Goal: Information Seeking & Learning: Learn about a topic

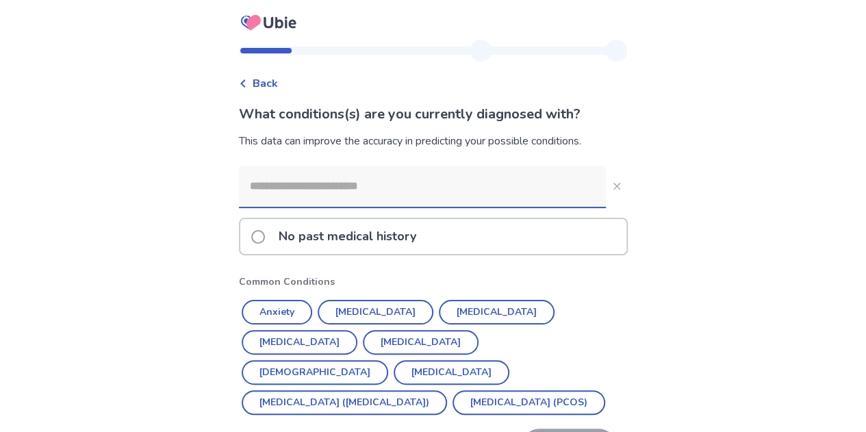
click at [479, 244] on div "No past medical history" at bounding box center [433, 236] width 386 height 35
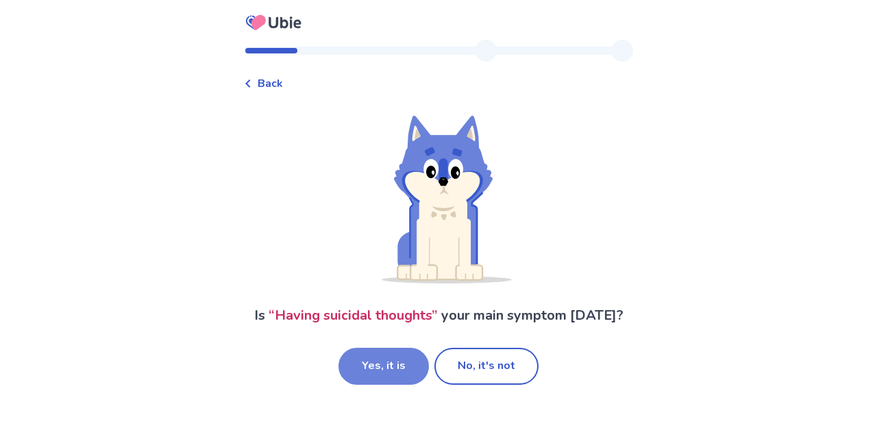
click at [390, 362] on button "Yes, it is" at bounding box center [383, 366] width 90 height 37
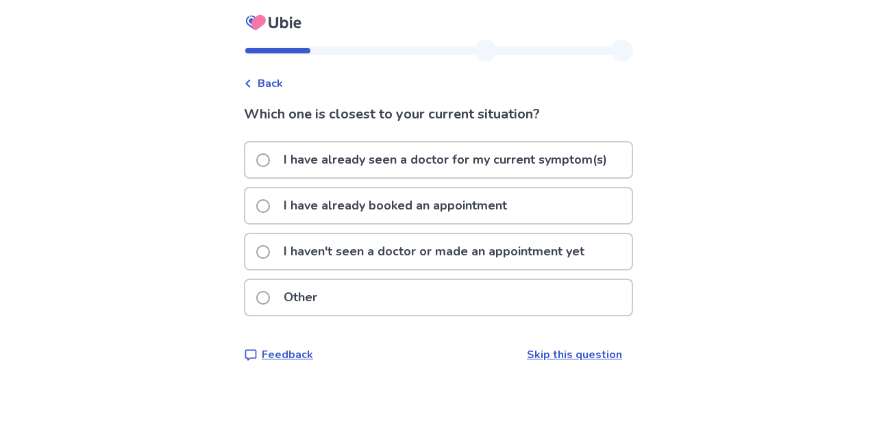
click at [529, 242] on p "I haven't seen a doctor or made an appointment yet" at bounding box center [433, 251] width 317 height 35
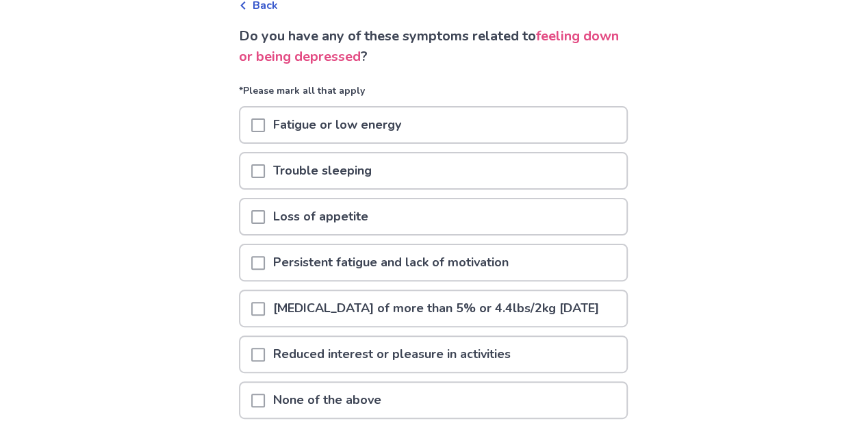
scroll to position [87, 0]
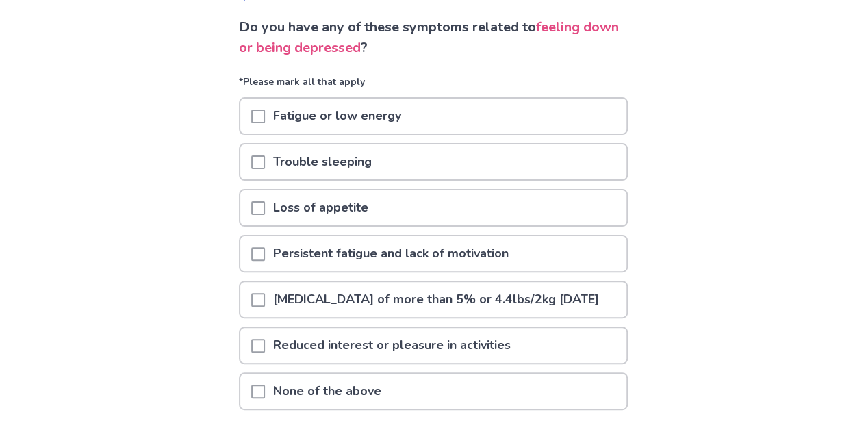
click at [573, 106] on div "Fatigue or low energy" at bounding box center [433, 116] width 386 height 35
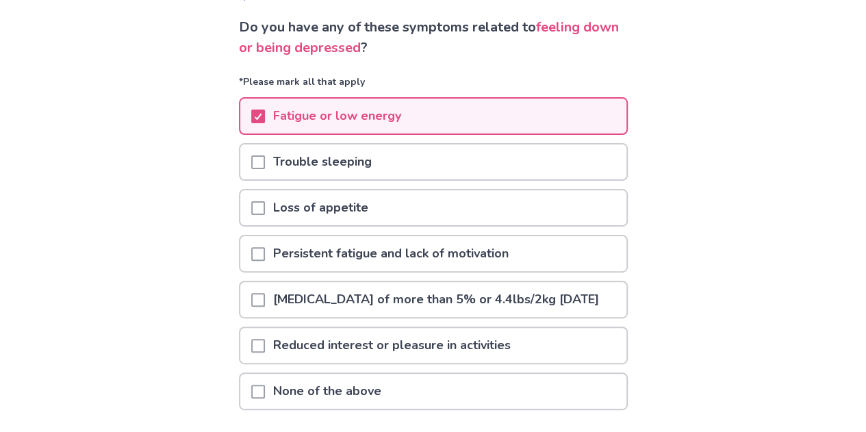
click at [581, 175] on div "Trouble sleeping" at bounding box center [433, 162] width 386 height 35
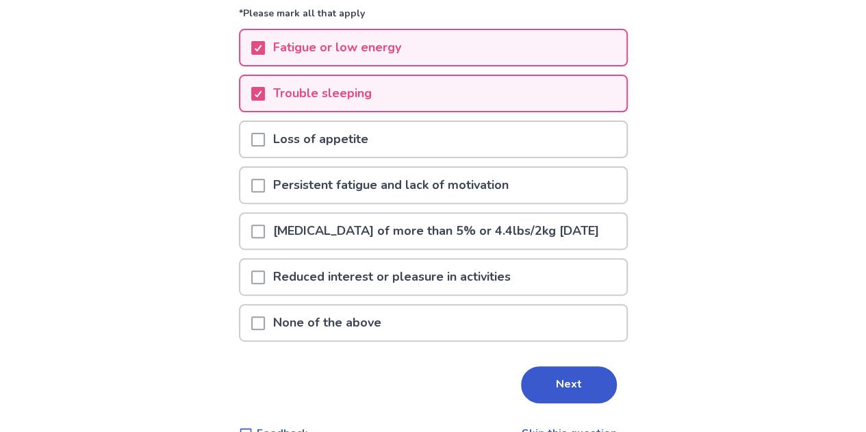
scroll to position [156, 0]
click at [571, 153] on div "Loss of appetite" at bounding box center [433, 138] width 386 height 35
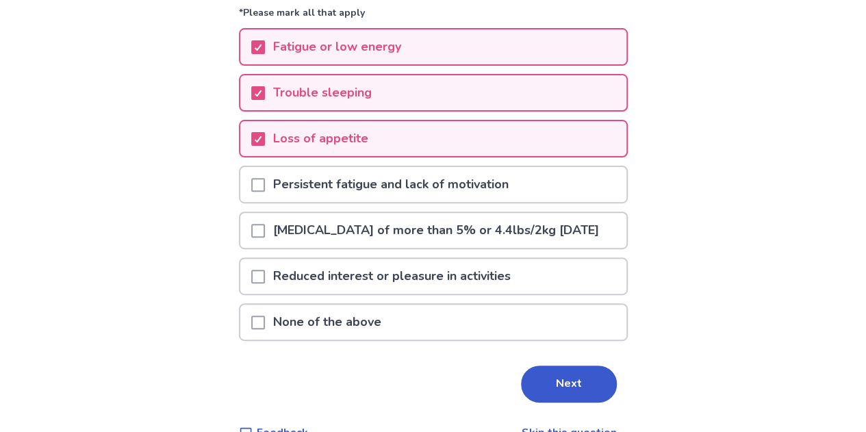
click at [581, 193] on div "Persistent fatigue and lack of motivation" at bounding box center [433, 184] width 386 height 35
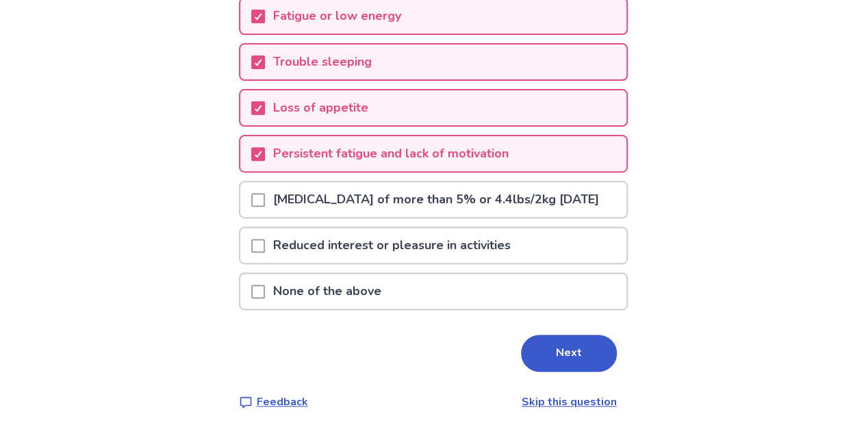
scroll to position [192, 0]
click at [579, 260] on div "Reduced interest or pleasure in activities" at bounding box center [433, 245] width 386 height 35
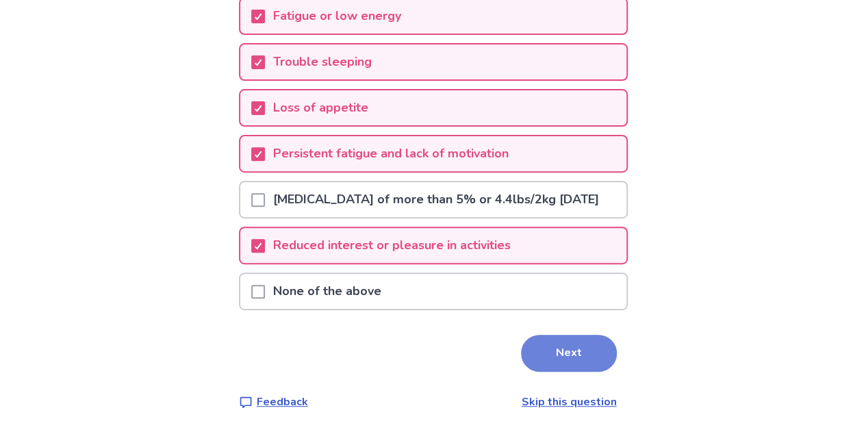
click at [554, 372] on button "Next" at bounding box center [569, 353] width 96 height 37
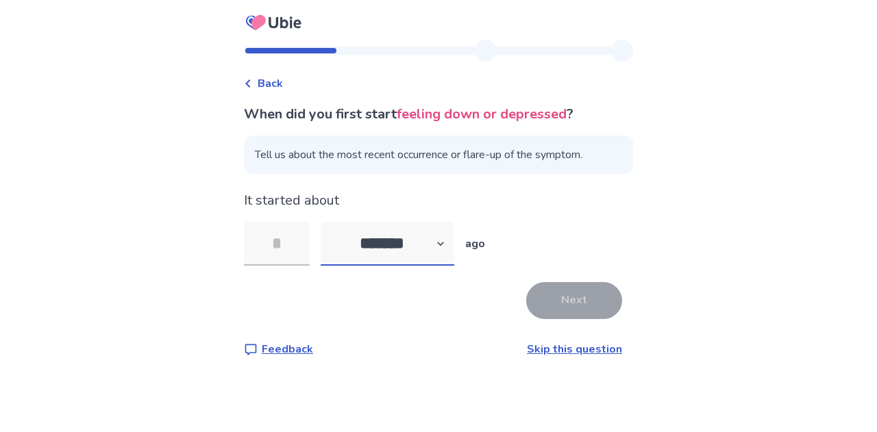
click at [401, 249] on select "******* ****** ******* ******** *******" at bounding box center [388, 244] width 134 height 44
select select "*"
click at [329, 222] on select "******* ****** ******* ******** *******" at bounding box center [388, 244] width 134 height 44
click at [290, 246] on input "tel" at bounding box center [277, 244] width 66 height 44
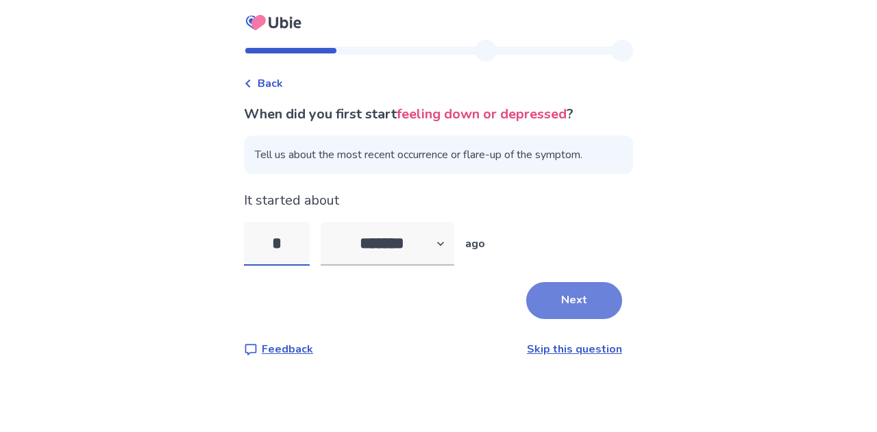
type input "*"
click at [564, 295] on button "Next" at bounding box center [574, 300] width 96 height 37
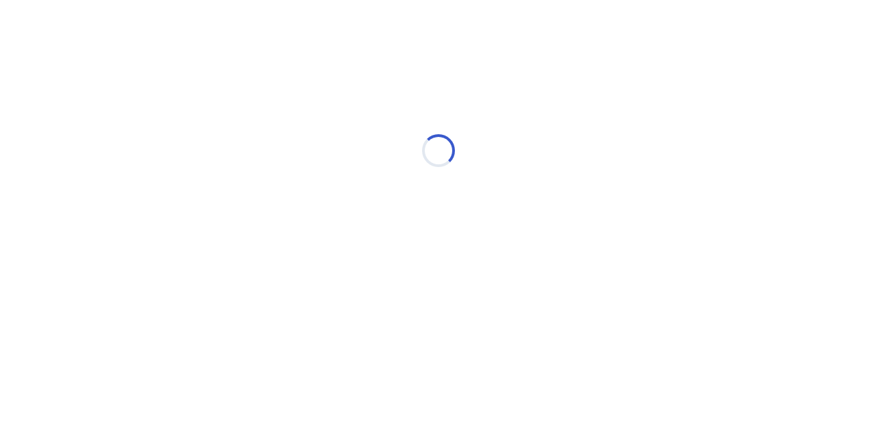
select select "*"
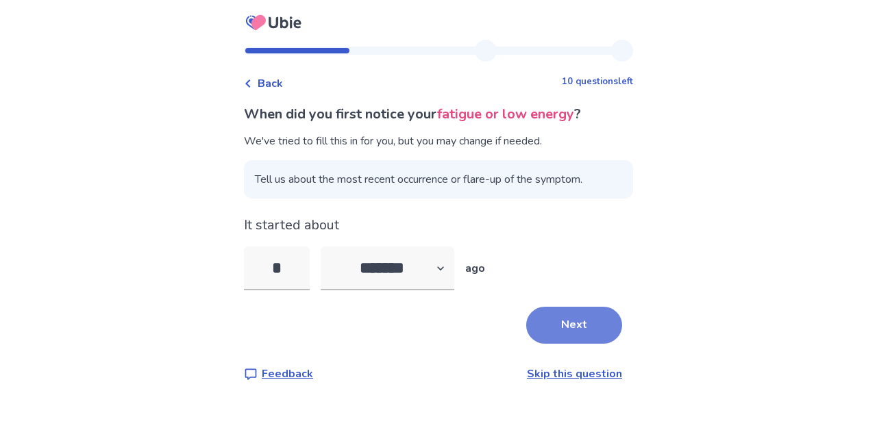
type input "*"
click at [560, 330] on button "Next" at bounding box center [574, 325] width 96 height 37
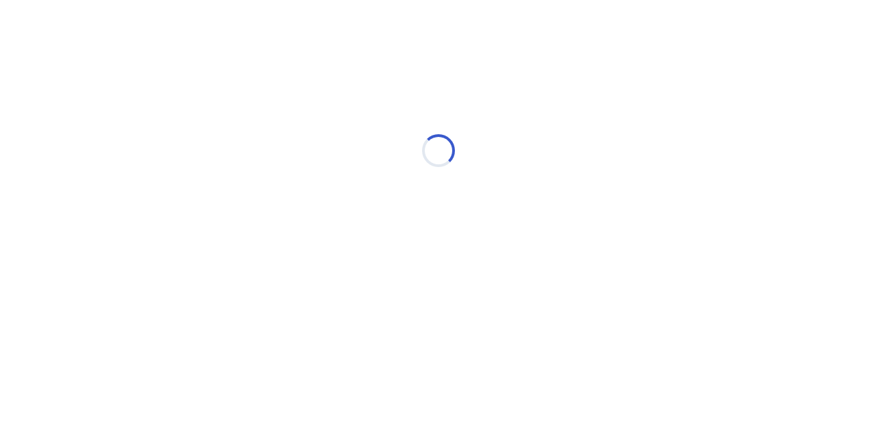
select select "*"
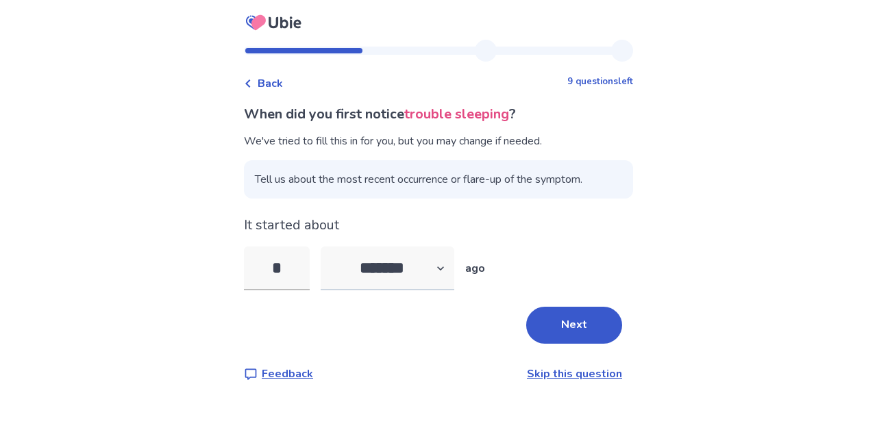
type input "*"
click at [431, 259] on select "******* ****** ******* ******** *******" at bounding box center [388, 269] width 134 height 44
select select "*"
click at [329, 247] on select "******* ****** ******* ******** *******" at bounding box center [388, 269] width 134 height 44
click at [590, 312] on button "Next" at bounding box center [574, 325] width 96 height 37
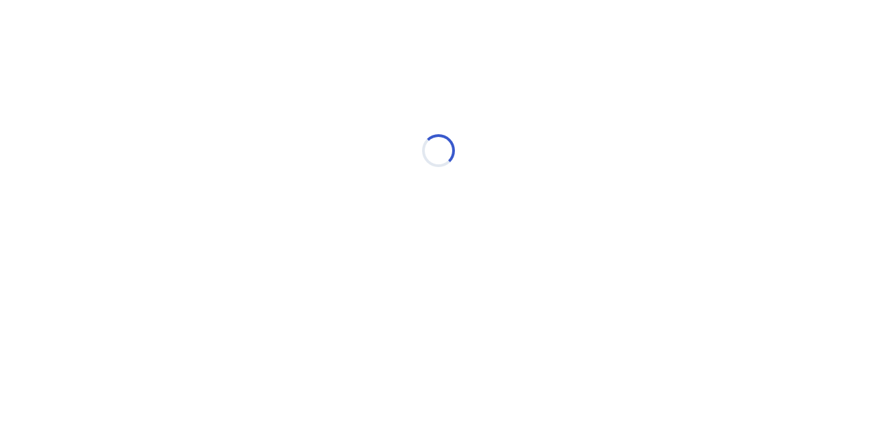
select select "*"
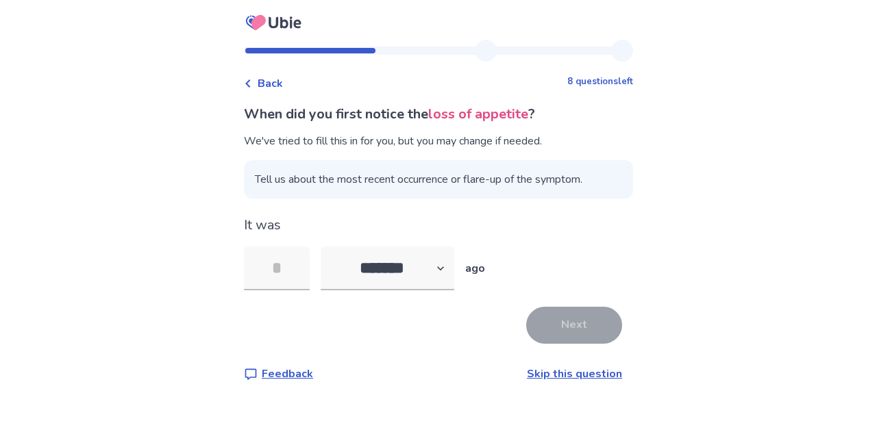
type input "*"
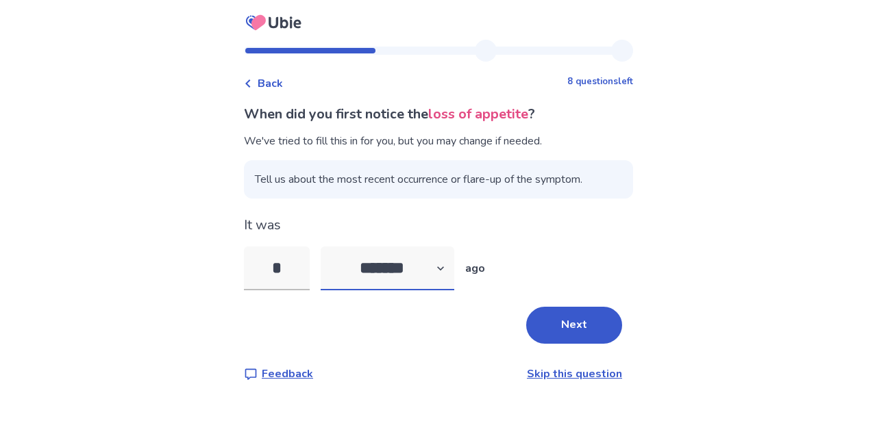
click at [415, 271] on select "******* ****** ******* ******** *******" at bounding box center [388, 269] width 134 height 44
select select "*"
click at [329, 247] on select "******* ****** ******* ******** *******" at bounding box center [388, 269] width 134 height 44
click at [575, 323] on button "Next" at bounding box center [574, 325] width 96 height 37
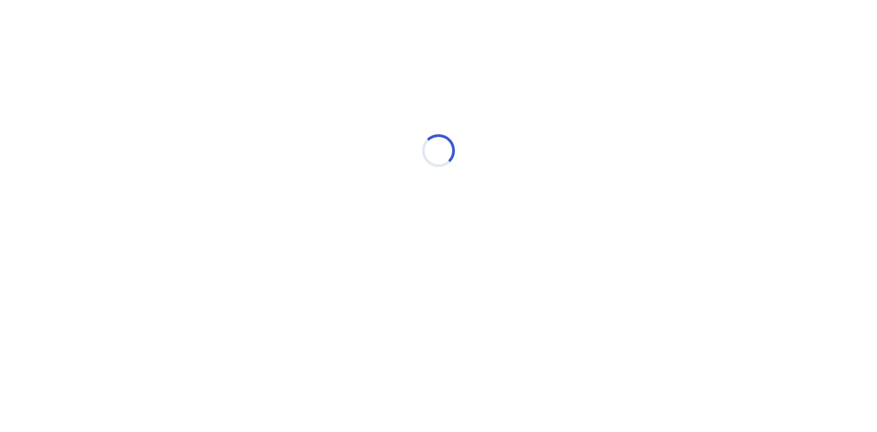
select select "*"
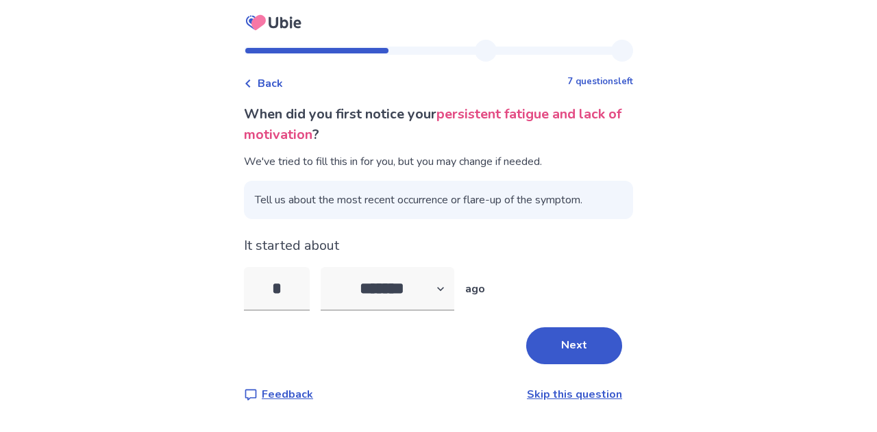
type input "*"
click at [422, 281] on select "******* ****** ******* ******** *******" at bounding box center [388, 289] width 134 height 44
select select "*"
click at [329, 267] on select "******* ****** ******* ******** *******" at bounding box center [388, 289] width 134 height 44
click at [564, 341] on button "Next" at bounding box center [574, 345] width 96 height 37
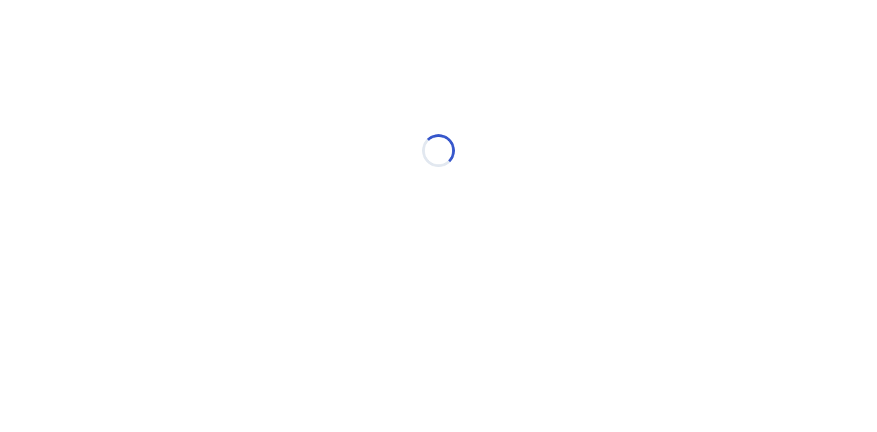
select select "*"
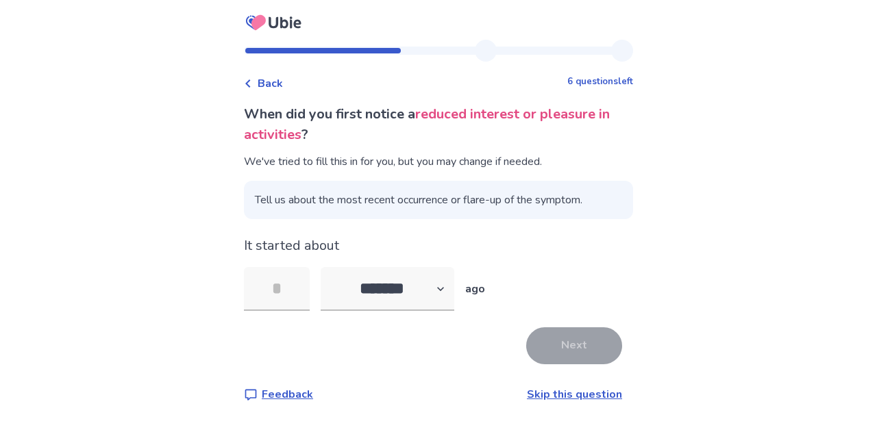
type input "*"
click at [586, 345] on button "Next" at bounding box center [574, 345] width 96 height 37
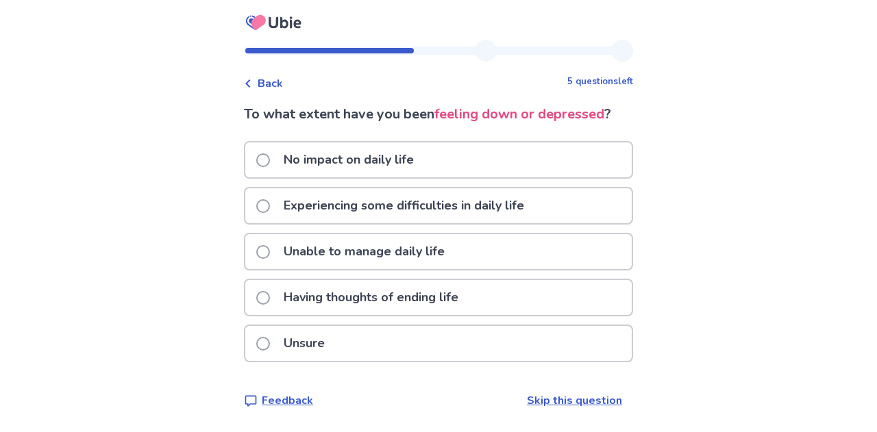
click at [526, 303] on div "Having thoughts of ending life" at bounding box center [438, 297] width 386 height 35
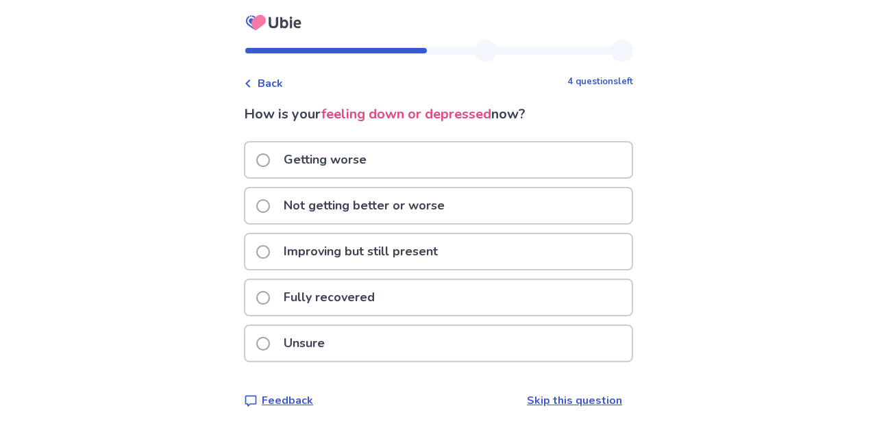
click at [447, 158] on div "Getting worse" at bounding box center [438, 159] width 386 height 35
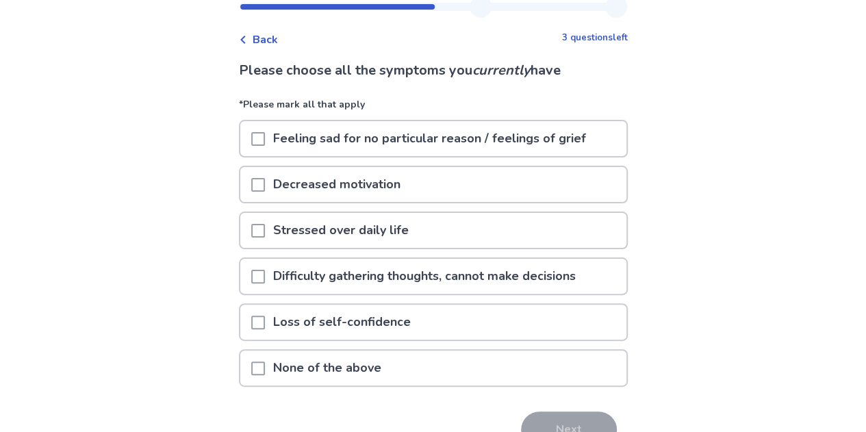
scroll to position [44, 0]
click at [594, 142] on div "Feeling sad for no particular reason / feelings of grief" at bounding box center [433, 138] width 386 height 35
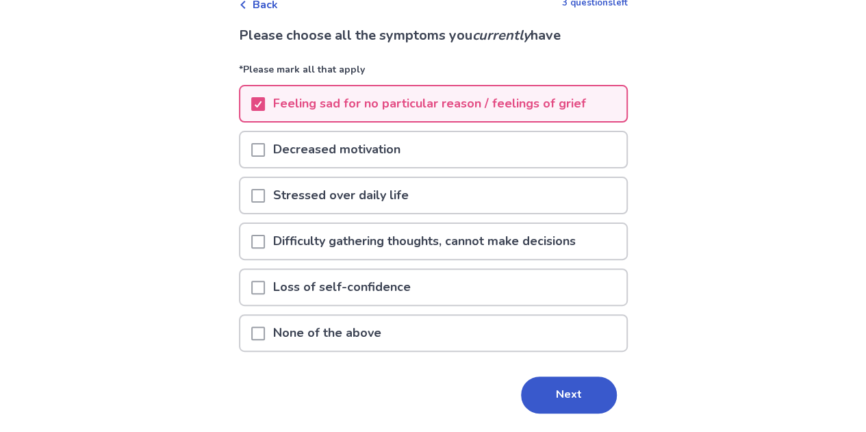
scroll to position [79, 0]
click at [568, 158] on div "Decreased motivation" at bounding box center [433, 149] width 386 height 35
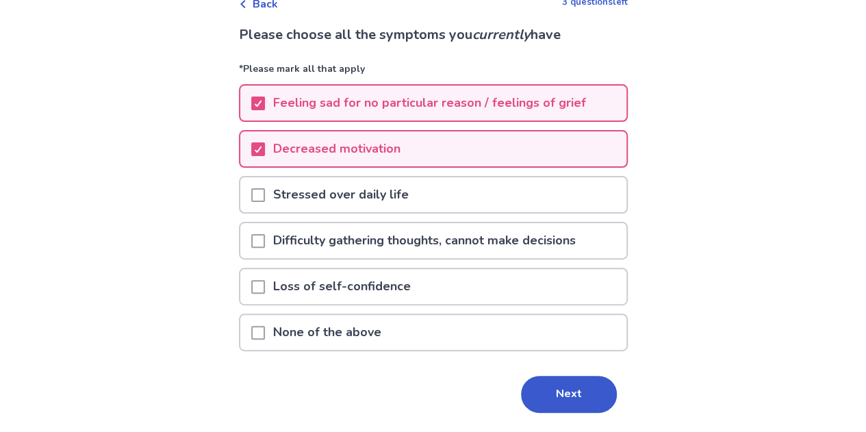
click at [577, 224] on p "Difficulty gathering thoughts, cannot make decisions" at bounding box center [424, 240] width 319 height 35
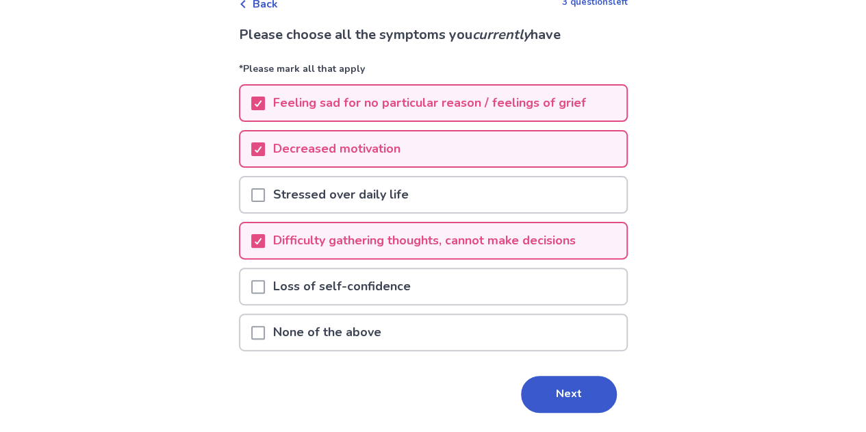
click at [573, 205] on div "Stressed over daily life" at bounding box center [433, 194] width 386 height 35
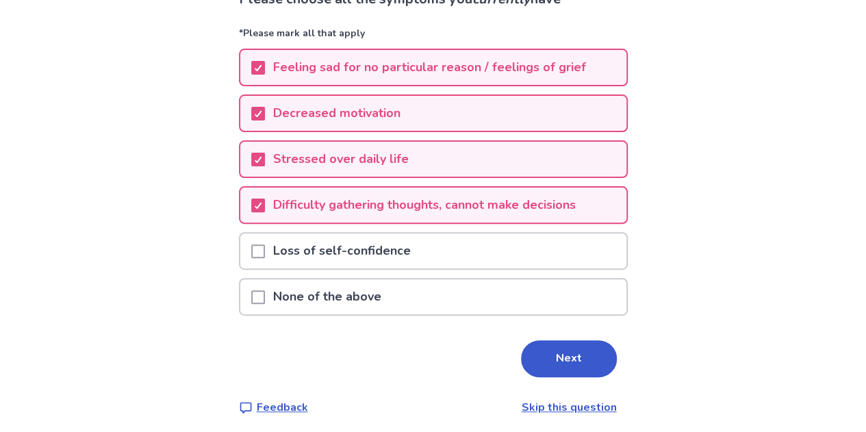
scroll to position [121, 0]
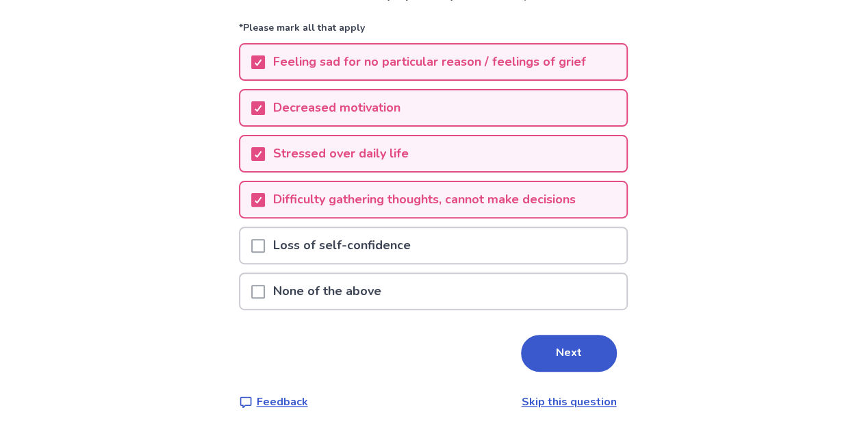
click at [575, 255] on div "Loss of self-confidence" at bounding box center [433, 245] width 386 height 35
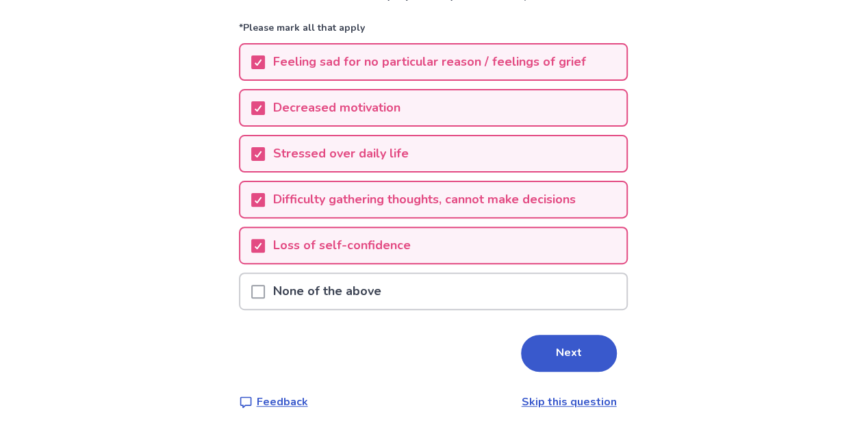
click at [557, 354] on button "Next" at bounding box center [569, 353] width 96 height 37
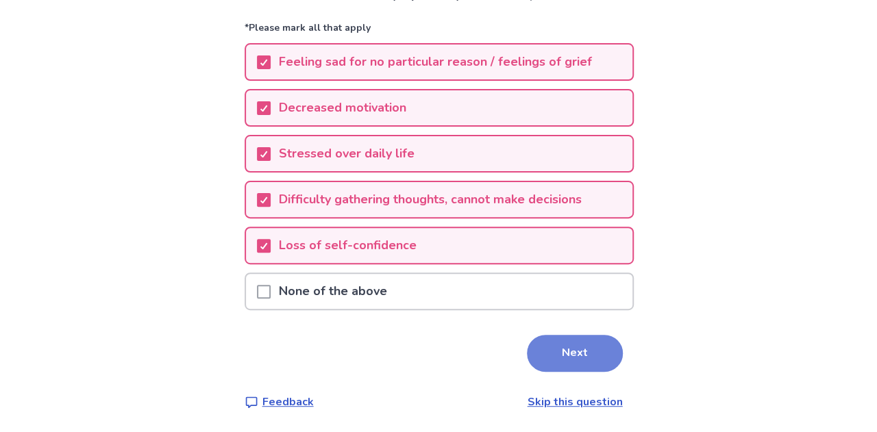
scroll to position [0, 0]
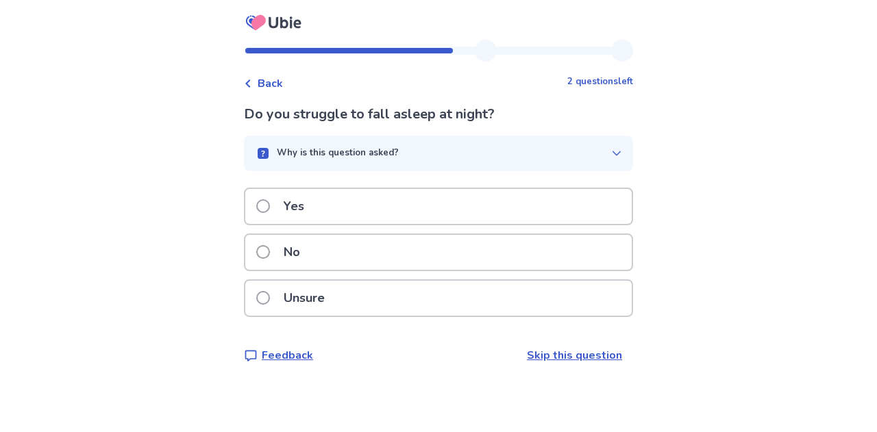
click at [427, 191] on div "Yes" at bounding box center [438, 206] width 386 height 35
click at [531, 206] on div "Yes" at bounding box center [438, 206] width 386 height 35
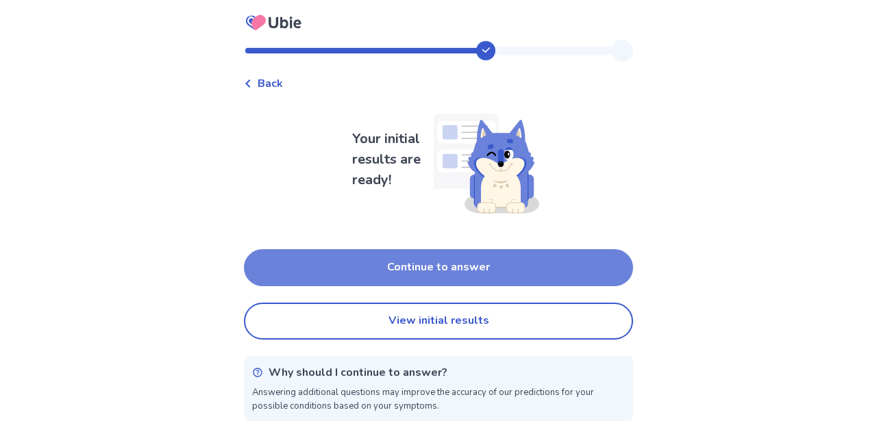
click at [518, 276] on button "Continue to answer" at bounding box center [438, 267] width 389 height 37
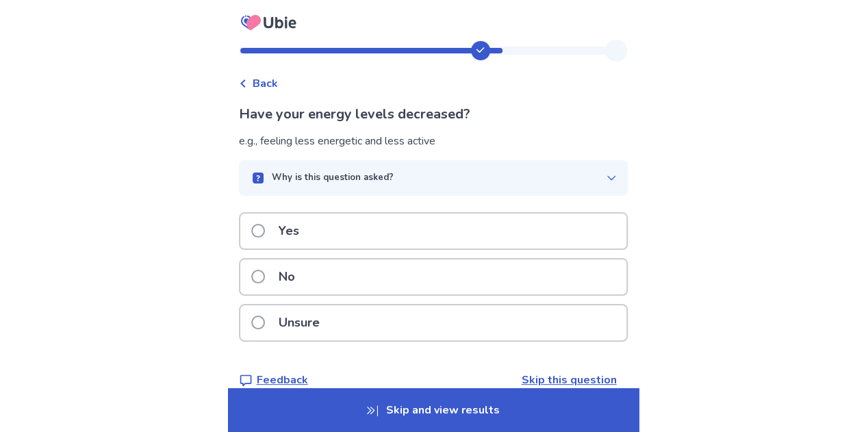
click at [519, 223] on div "Yes" at bounding box center [433, 231] width 386 height 35
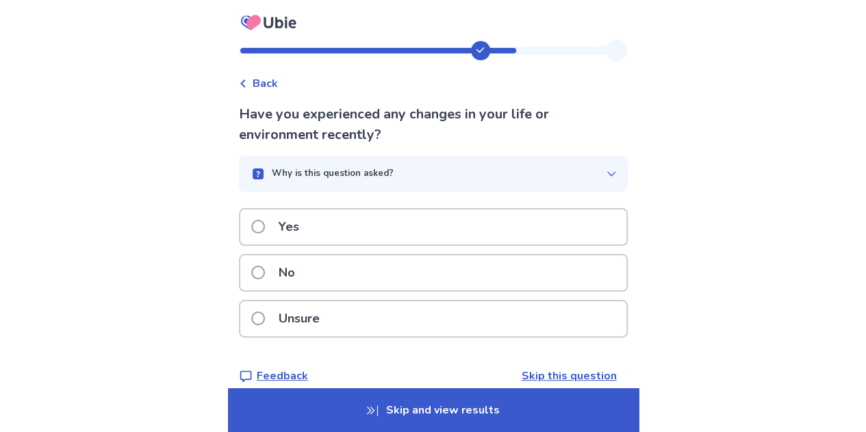
click at [539, 231] on div "Yes" at bounding box center [433, 227] width 386 height 35
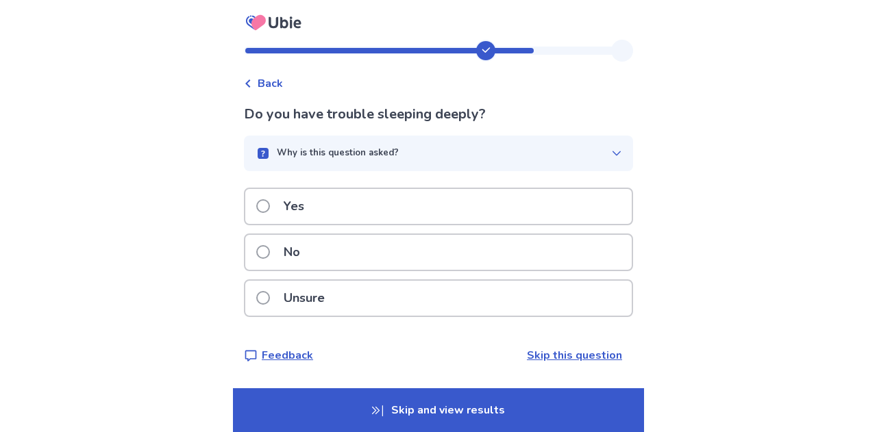
click at [548, 199] on div "Yes" at bounding box center [438, 206] width 386 height 35
click at [558, 207] on div "Yes" at bounding box center [438, 206] width 386 height 35
click at [505, 312] on div "Unsure" at bounding box center [438, 298] width 386 height 35
click at [549, 192] on div "Yes" at bounding box center [438, 206] width 386 height 35
click at [547, 195] on div "Yes" at bounding box center [438, 206] width 386 height 35
